Goal: Browse casually

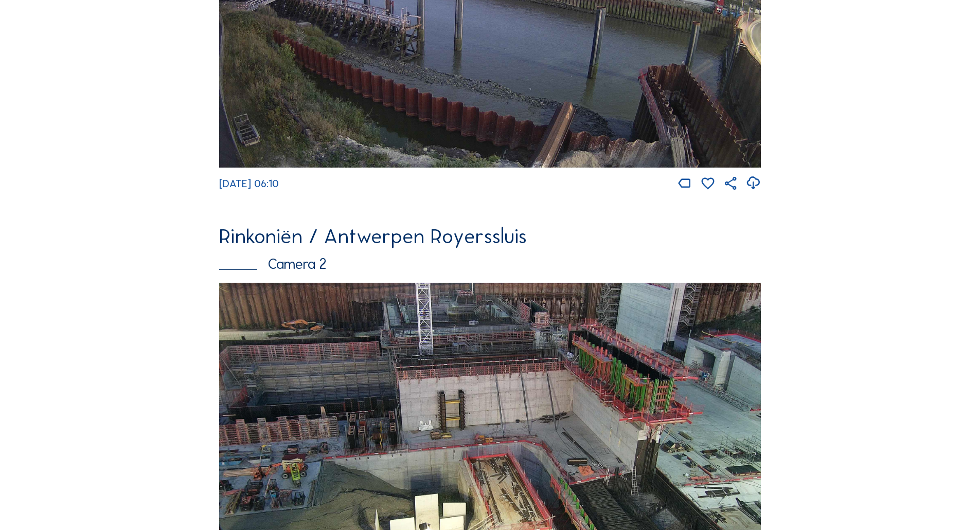
scroll to position [360, 0]
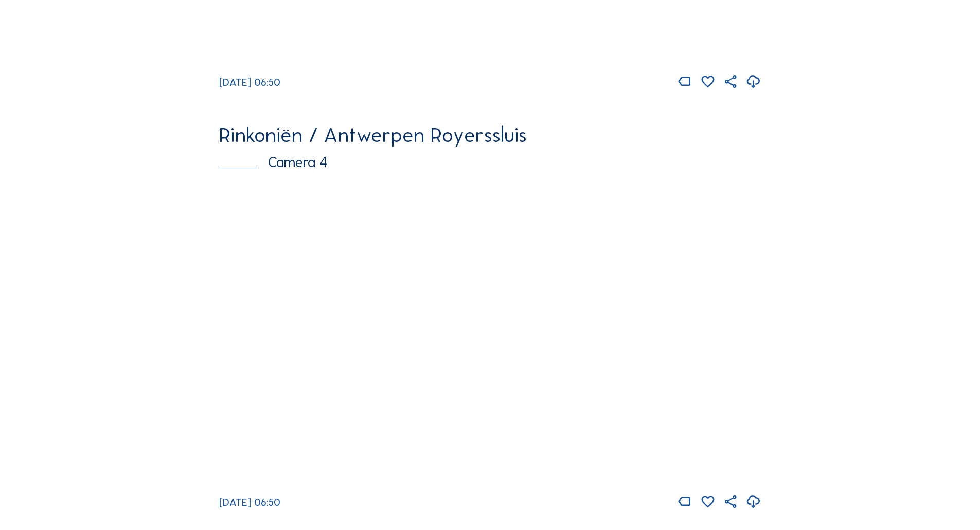
scroll to position [1342, 0]
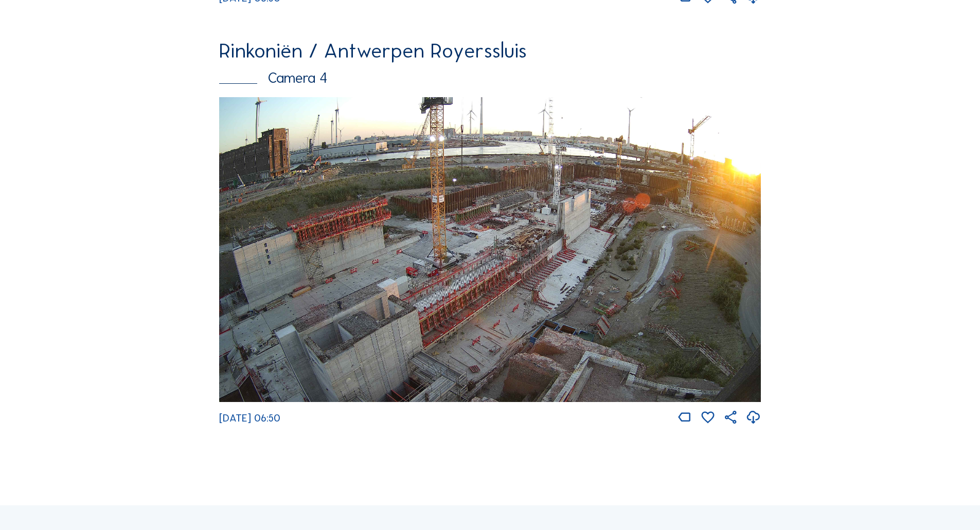
click at [558, 257] on img at bounding box center [490, 249] width 542 height 305
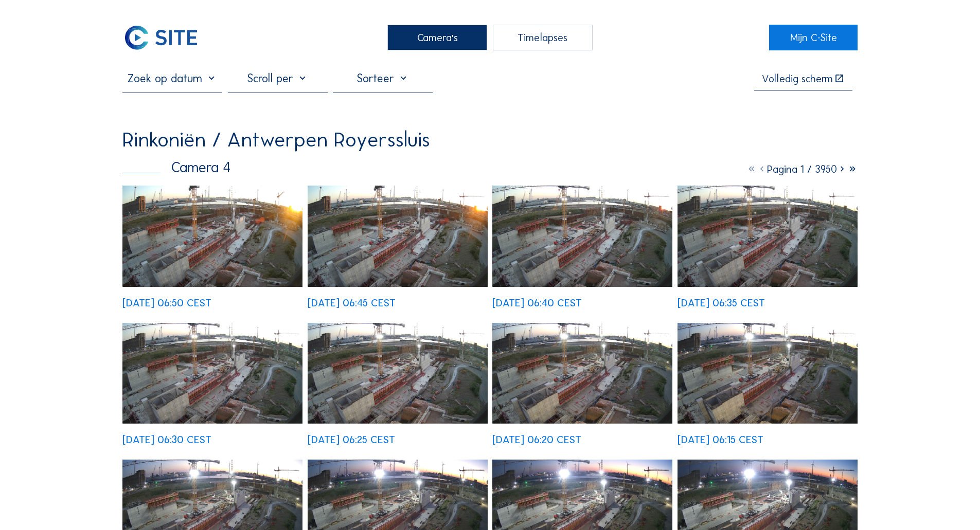
click at [231, 231] on div "[DATE] 06:50 CEST [DATE] 06:45 CEST [DATE] 06:40 CEST [DATE] 06:35 CEST [DATE] …" at bounding box center [489, 452] width 735 height 533
click at [232, 237] on img at bounding box center [212, 236] width 180 height 101
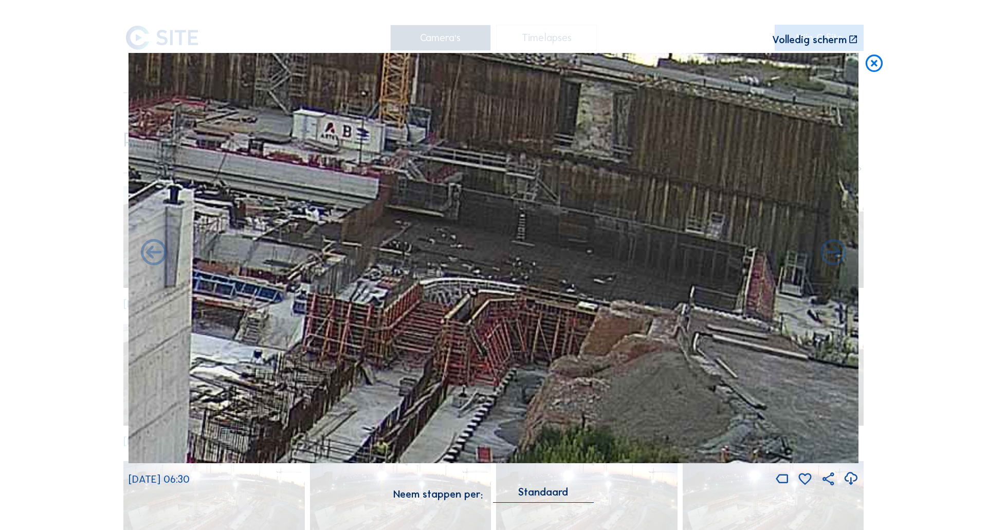
drag, startPoint x: 554, startPoint y: 265, endPoint x: 477, endPoint y: 323, distance: 96.3
click at [477, 323] on img at bounding box center [494, 258] width 730 height 411
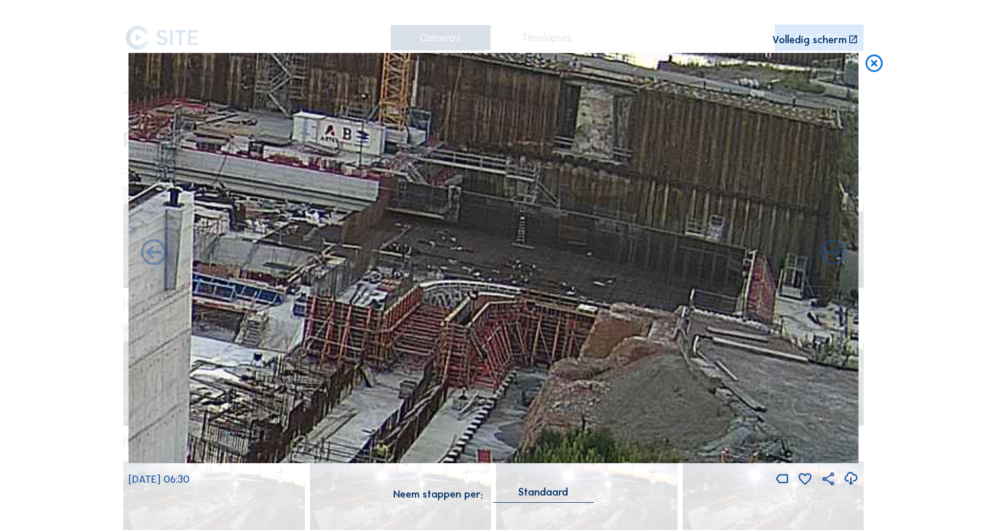
click at [872, 67] on icon at bounding box center [874, 64] width 21 height 22
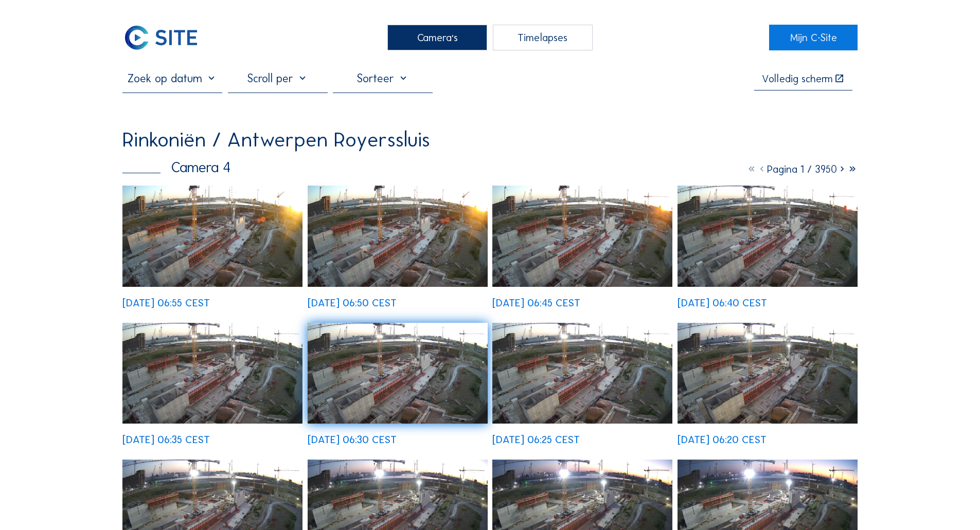
click at [441, 30] on div "Camera's" at bounding box center [437, 38] width 100 height 26
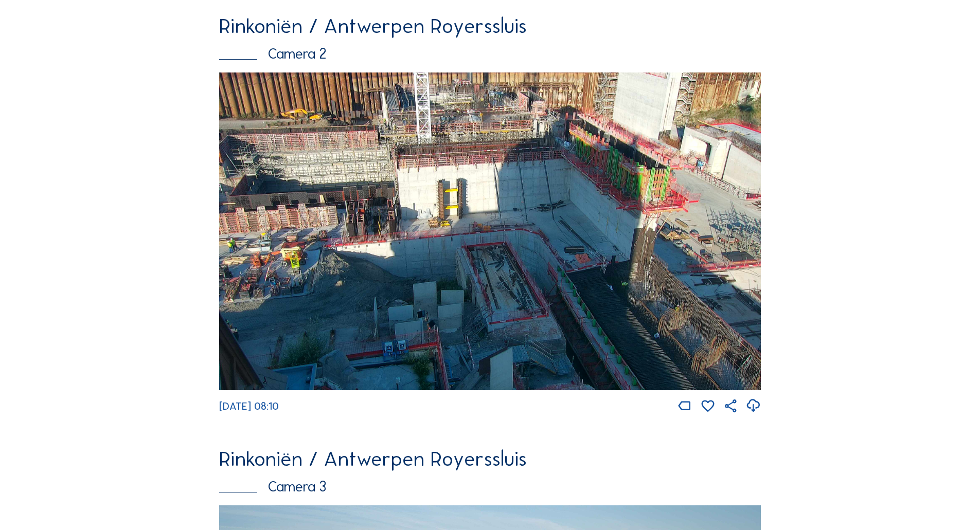
scroll to position [514, 0]
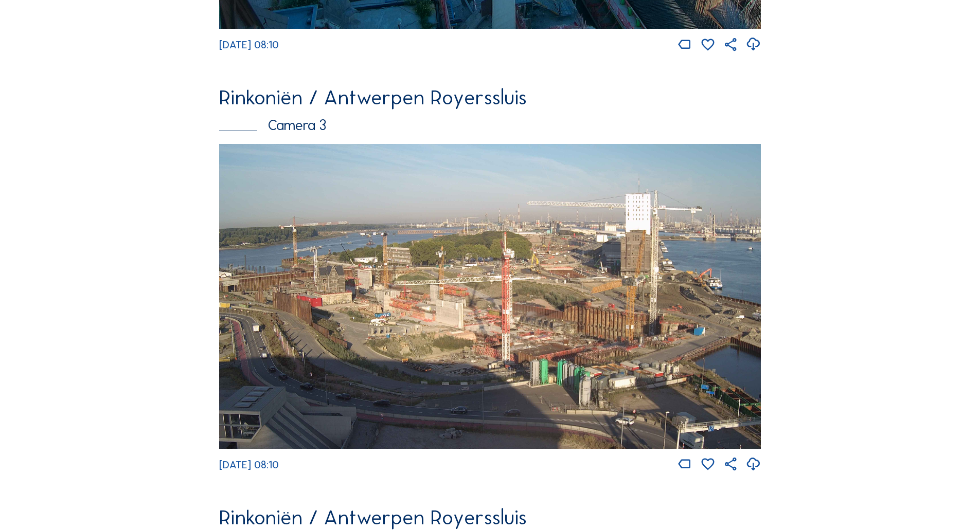
scroll to position [874, 0]
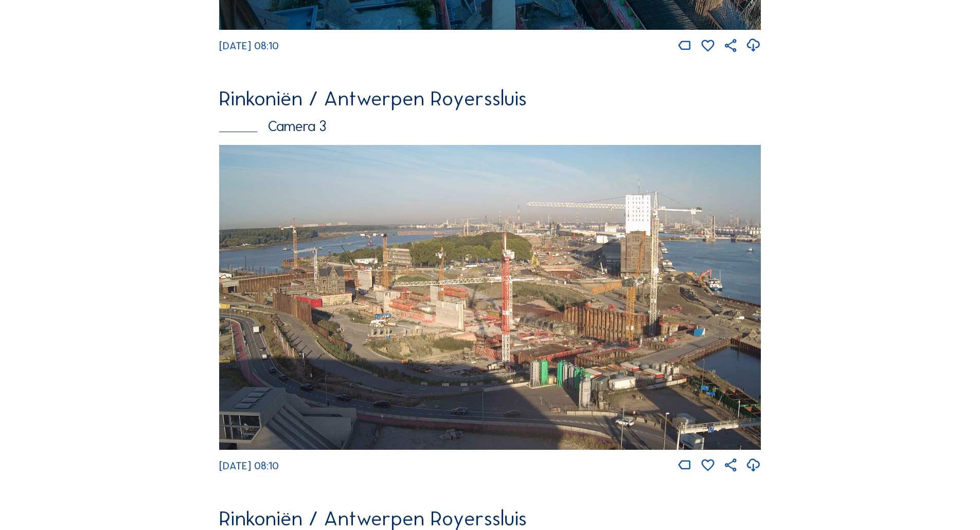
click at [406, 303] on img at bounding box center [490, 297] width 542 height 305
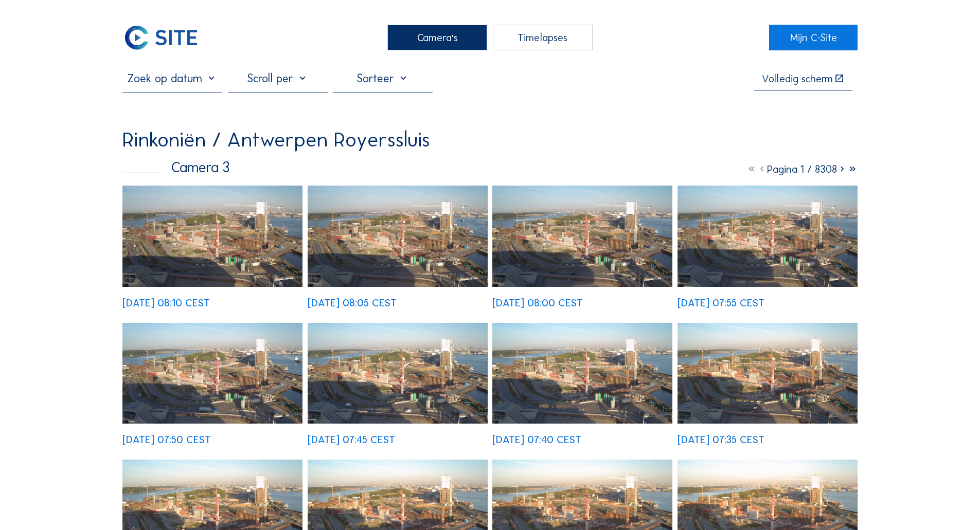
click at [177, 222] on img at bounding box center [212, 236] width 180 height 101
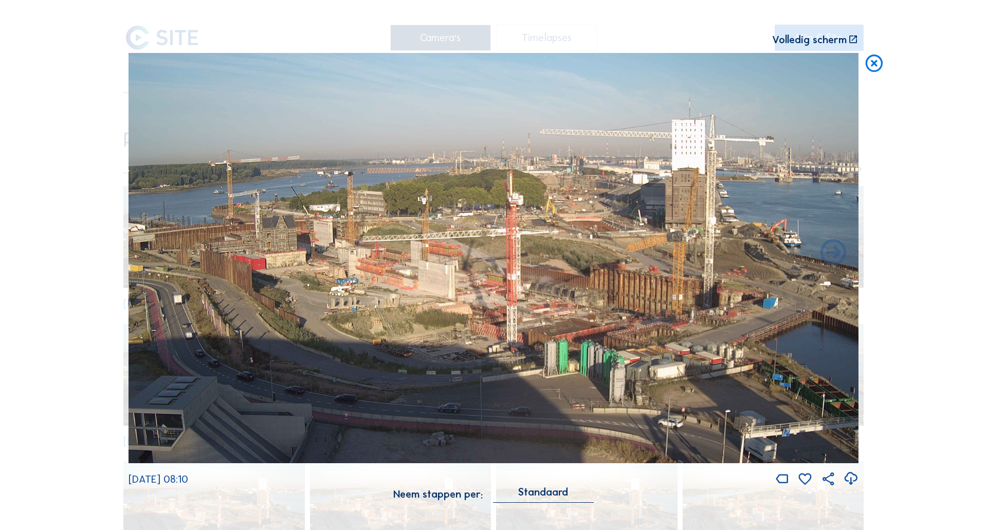
click at [870, 74] on icon at bounding box center [874, 64] width 21 height 22
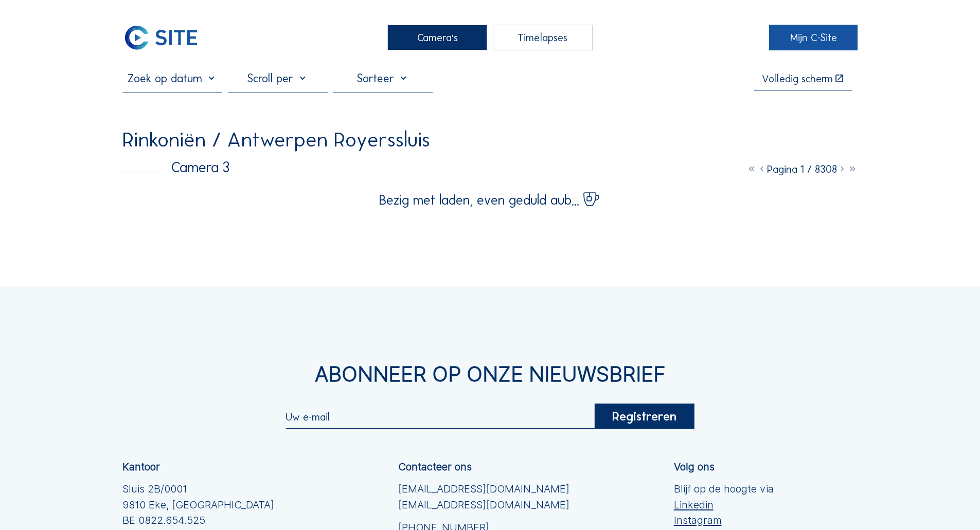
click at [786, 32] on link "Mijn C-Site" at bounding box center [813, 38] width 88 height 26
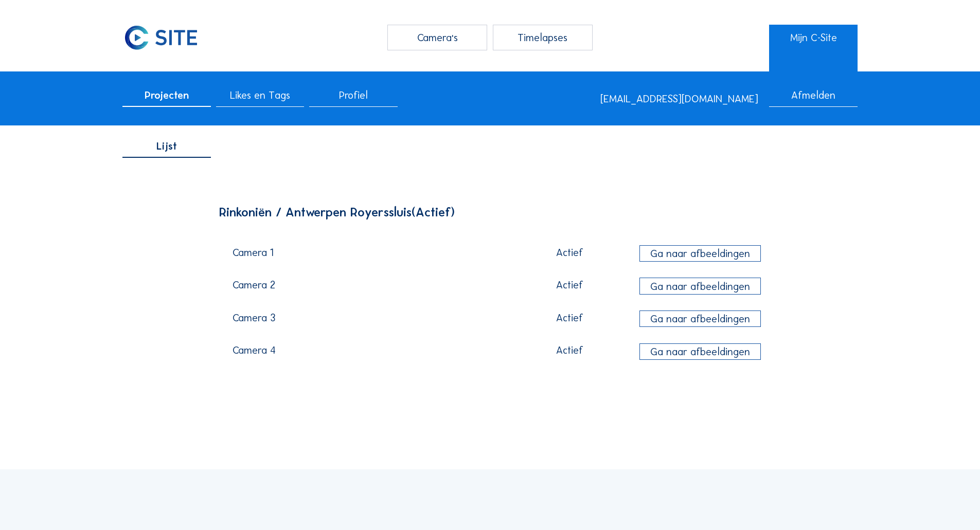
click at [140, 197] on div "Lijst Rinkoniën / Antwerpen Royerssluis (Actief) Camera 1 Actief Ga naar afbeel…" at bounding box center [489, 260] width 735 height 261
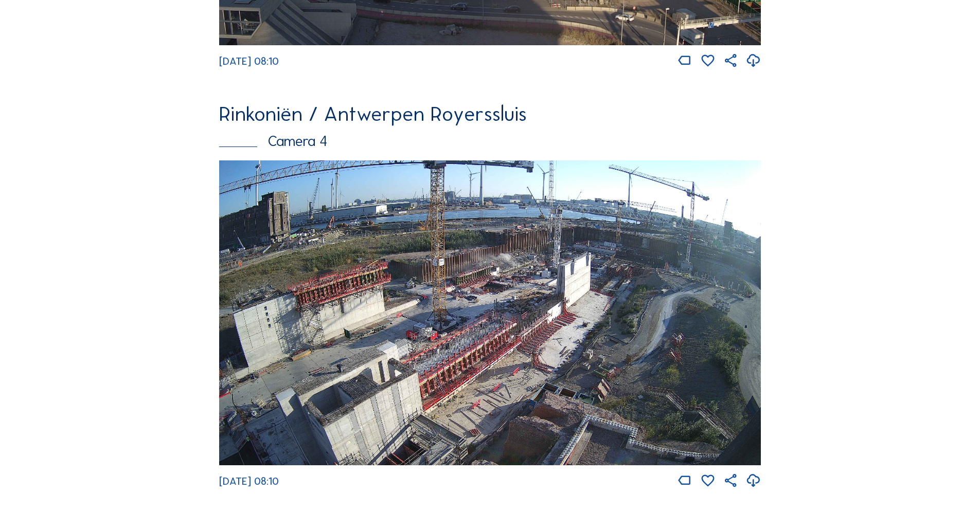
scroll to position [1286, 0]
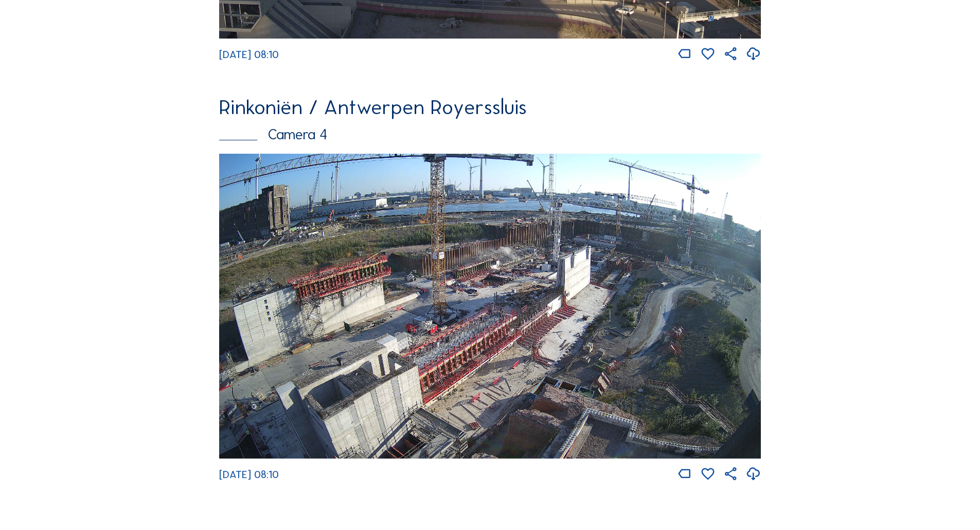
click at [451, 250] on img at bounding box center [490, 306] width 542 height 305
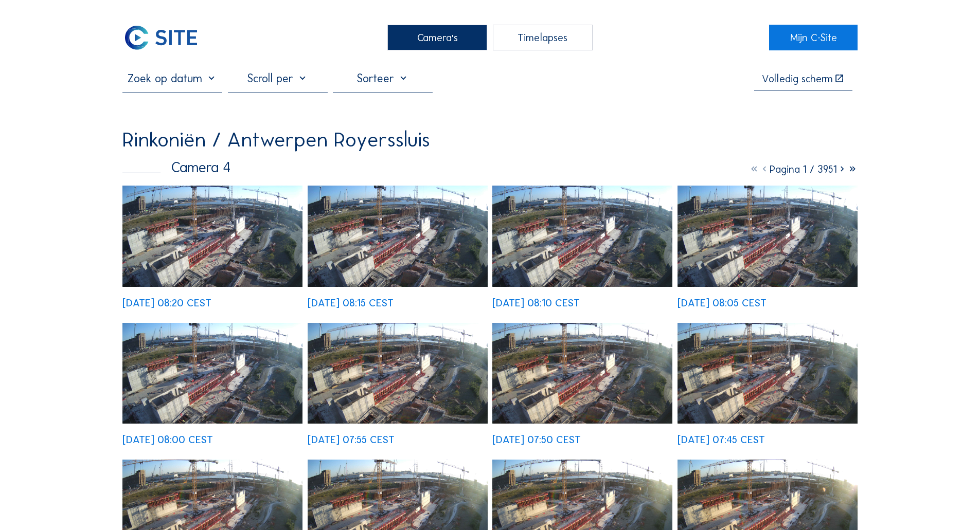
click at [201, 198] on img at bounding box center [212, 236] width 180 height 101
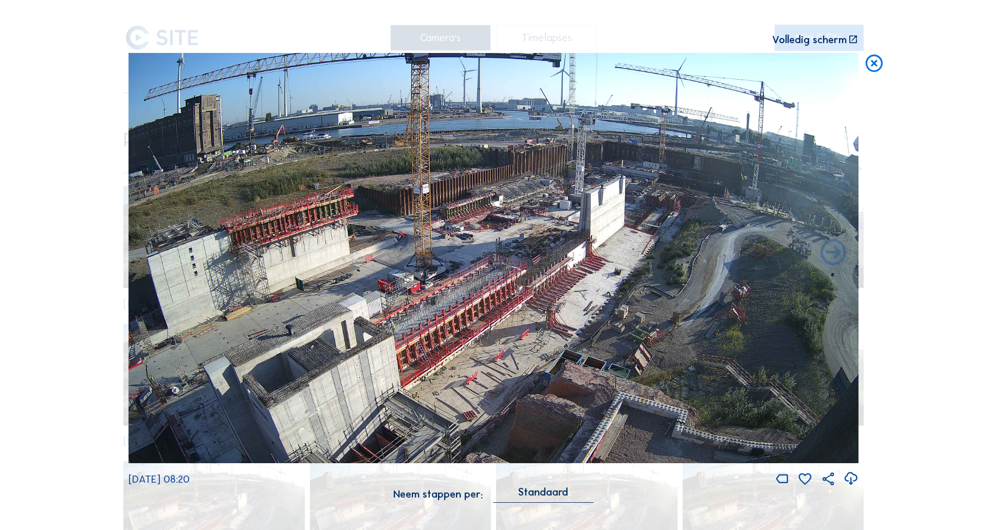
click at [880, 68] on icon at bounding box center [874, 64] width 21 height 22
